Goal: Task Accomplishment & Management: Use online tool/utility

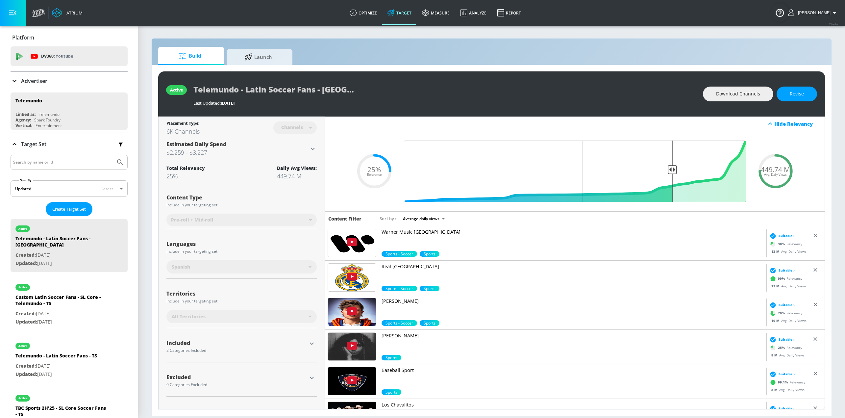
click at [350, 100] on div "Last Updated: [DATE]" at bounding box center [444, 103] width 503 height 6
click at [58, 310] on p "Created: [DATE]" at bounding box center [61, 314] width 92 height 8
type input "Custom Latin Soccer Fans - SL Core - Telemundo - TS"
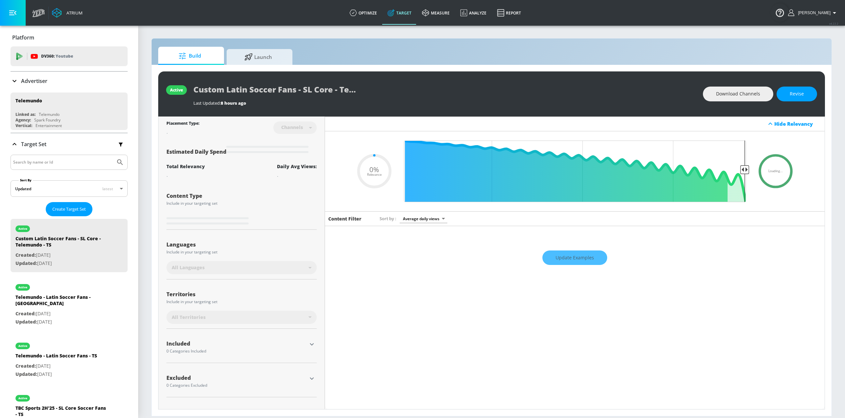
type input "0.64"
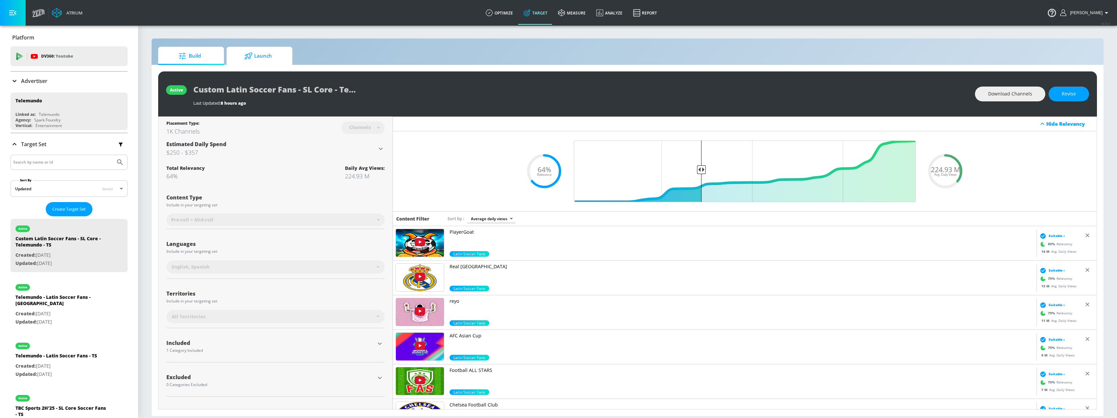
drag, startPoint x: 262, startPoint y: 62, endPoint x: 270, endPoint y: 60, distance: 8.3
click at [262, 62] on span "Launch" at bounding box center [258, 56] width 50 height 16
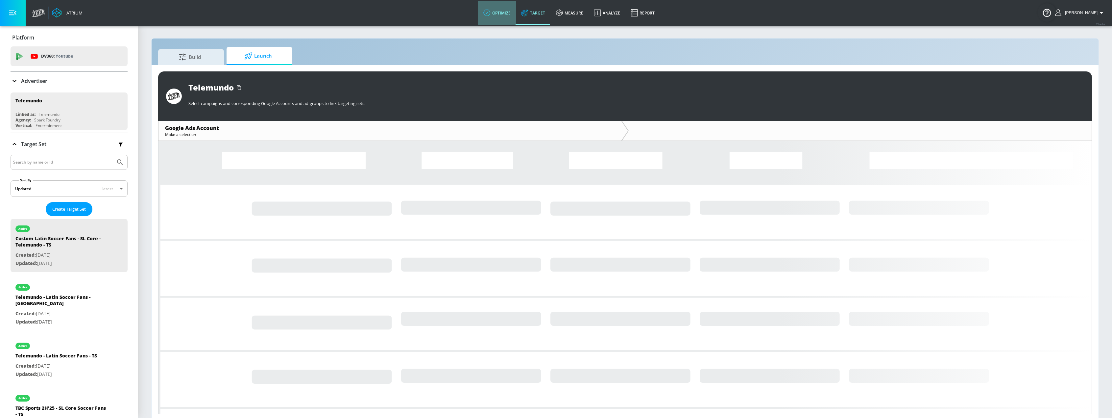
click at [514, 14] on link "optimize" at bounding box center [497, 13] width 38 height 24
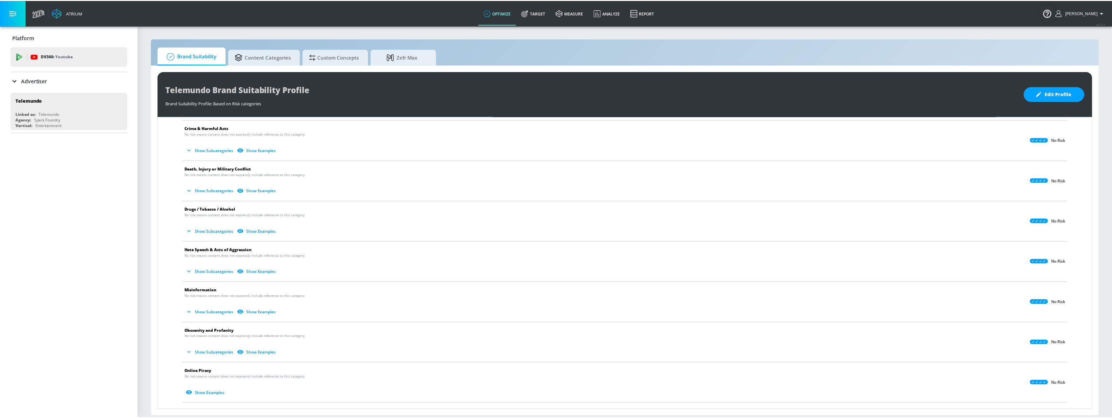
scroll to position [66, 0]
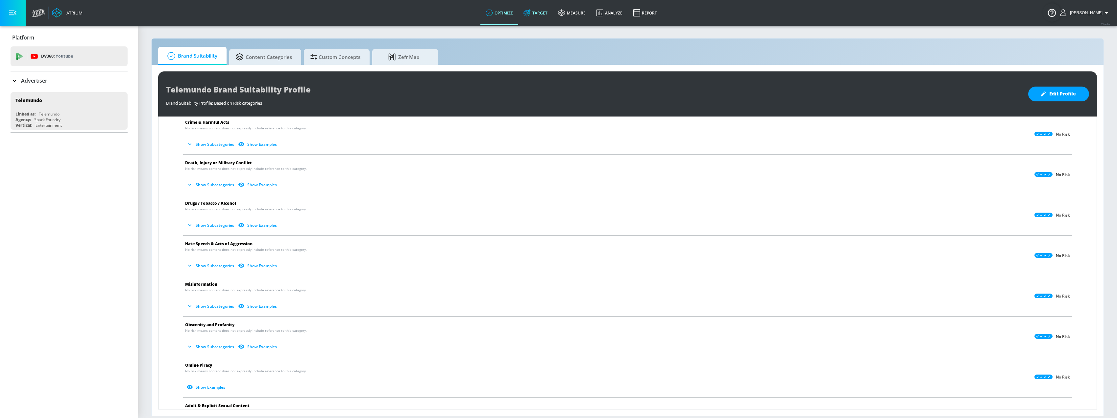
click at [553, 15] on link "Target" at bounding box center [535, 13] width 35 height 24
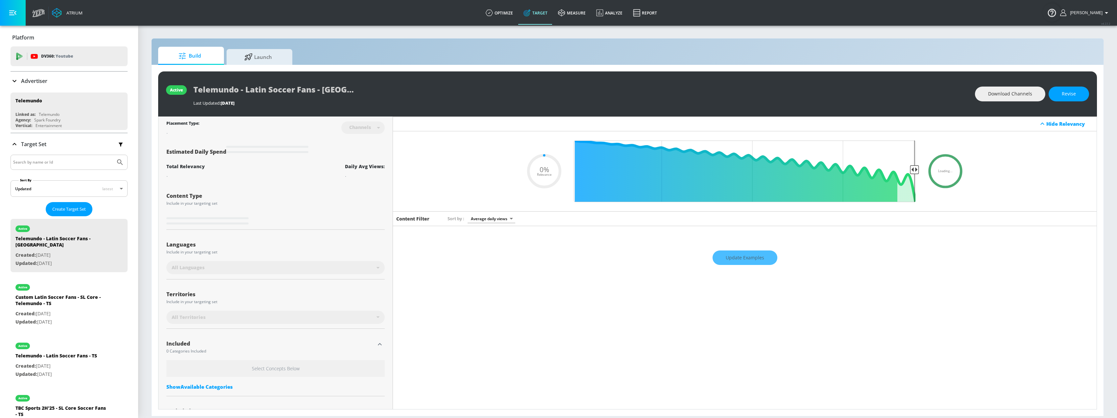
type input "0.05"
click at [509, 10] on link "optimize" at bounding box center [500, 13] width 38 height 24
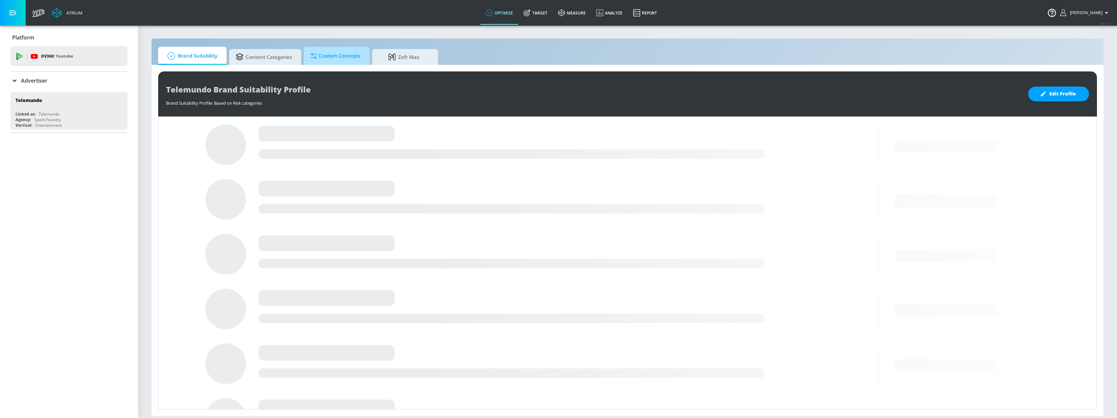
click at [335, 56] on span "Custom Concepts" at bounding box center [336, 56] width 50 height 16
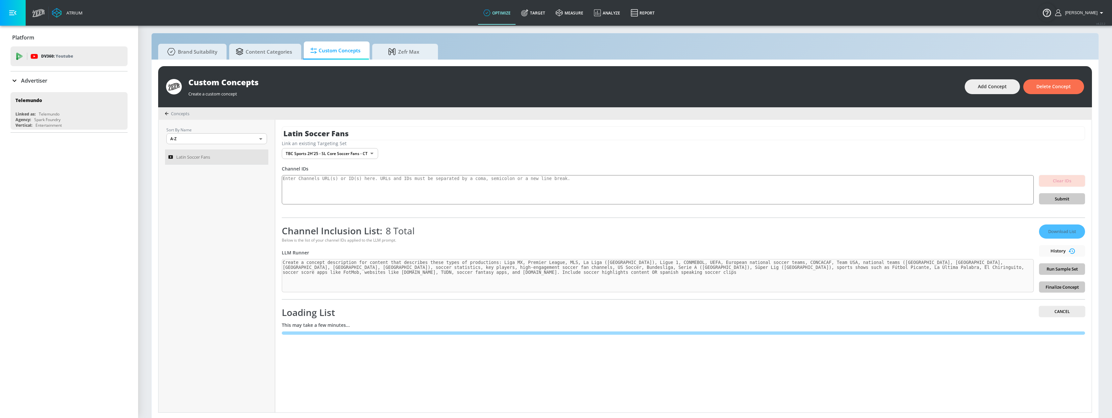
scroll to position [7, 0]
